Goal: Task Accomplishment & Management: Use online tool/utility

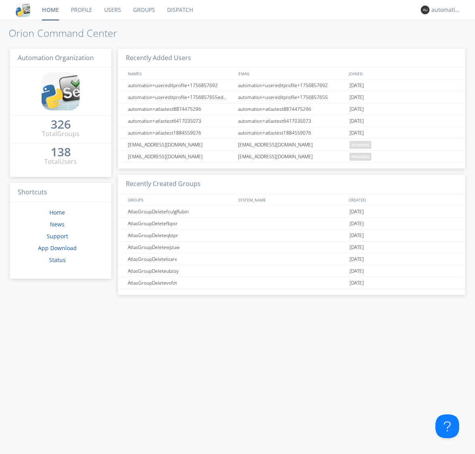
click at [179, 10] on link "Dispatch" at bounding box center [180, 10] width 38 height 20
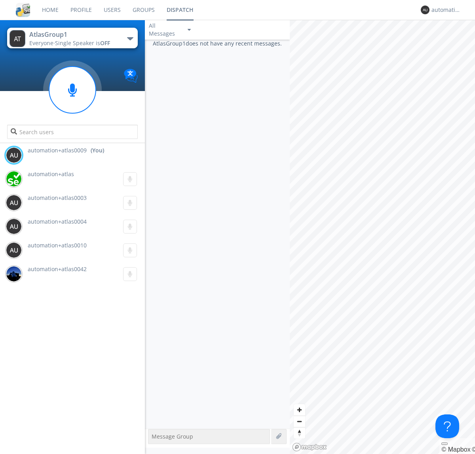
click at [130, 38] on div "button" at bounding box center [130, 38] width 6 height 3
click at [0, 0] on span "AtlasGroupDispatch5" at bounding box center [0, 0] width 0 height 0
click at [444, 10] on div "automation+atlas0009" at bounding box center [447, 10] width 30 height 8
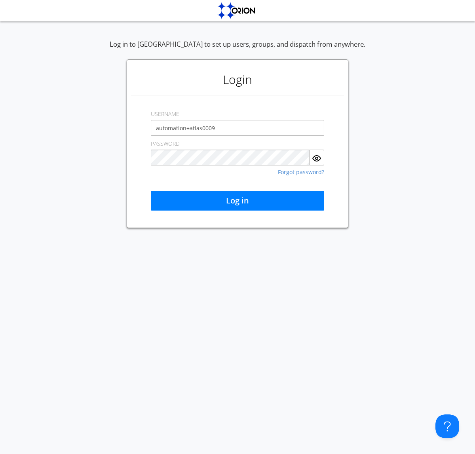
type input "automation+atlas0009"
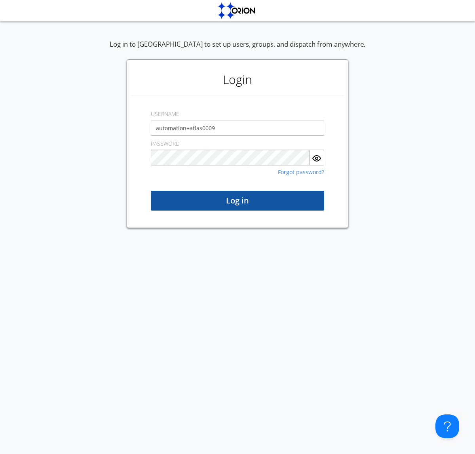
click at [238, 201] on button "Log in" at bounding box center [237, 201] width 173 height 20
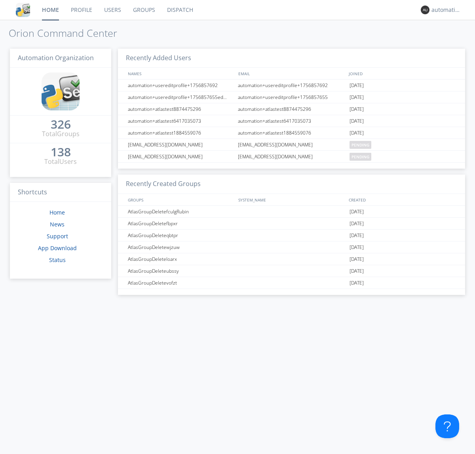
click at [179, 10] on link "Dispatch" at bounding box center [180, 10] width 38 height 20
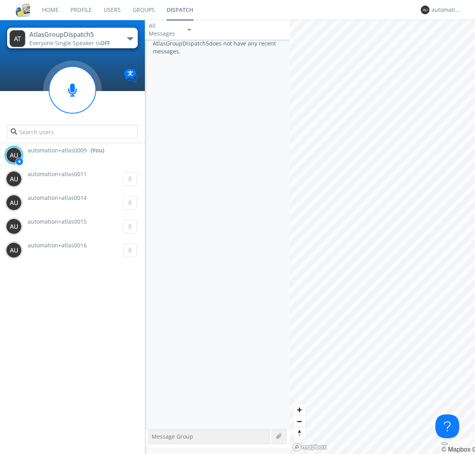
click at [130, 38] on div "button" at bounding box center [130, 38] width 6 height 3
click at [0, 0] on span "AtlasGroup1" at bounding box center [0, 0] width 0 height 0
click at [444, 10] on div "automation+atlas0009" at bounding box center [447, 10] width 30 height 8
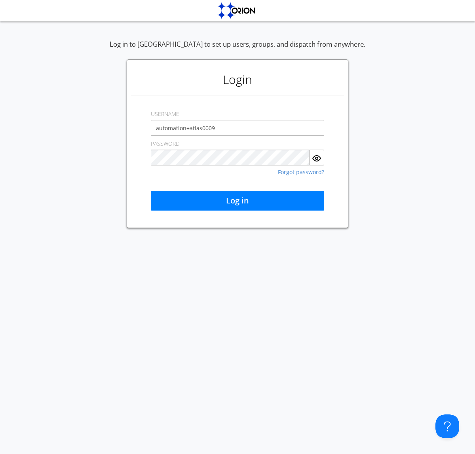
type input "automation+atlas0009"
click at [238, 201] on button "Log in" at bounding box center [237, 201] width 173 height 20
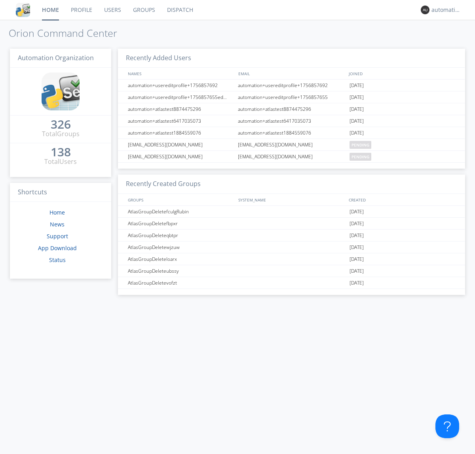
click at [179, 10] on link "Dispatch" at bounding box center [180, 10] width 38 height 20
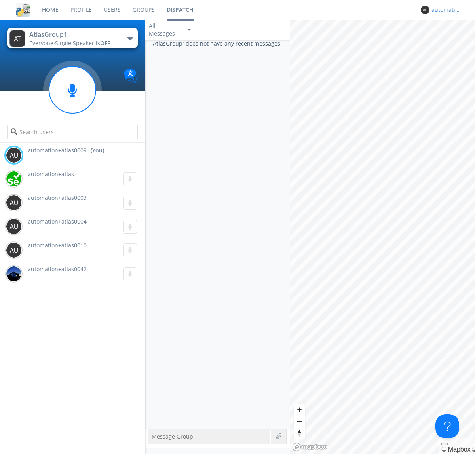
click at [444, 10] on div "automation+atlas0009" at bounding box center [447, 10] width 30 height 8
